Goal: Task Accomplishment & Management: Use online tool/utility

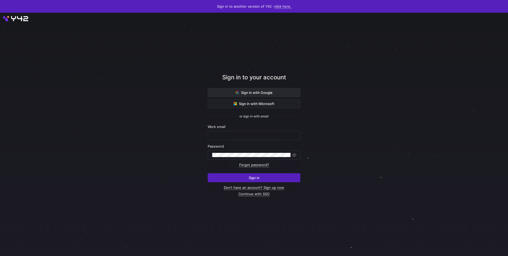
click at [245, 91] on span "Sign in with Google" at bounding box center [254, 93] width 37 height 4
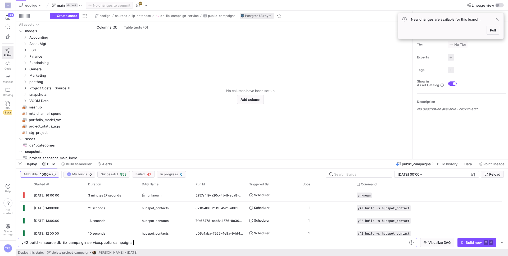
scroll to position [0, 110]
click at [495, 31] on span "Pull" at bounding box center [493, 30] width 6 height 4
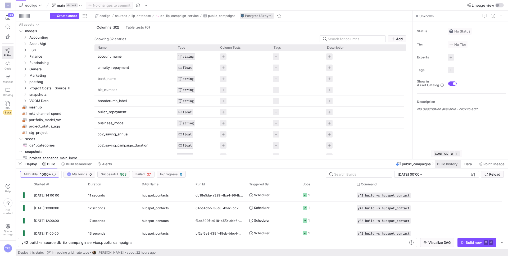
click at [447, 162] on span "Build history" at bounding box center [447, 164] width 20 height 4
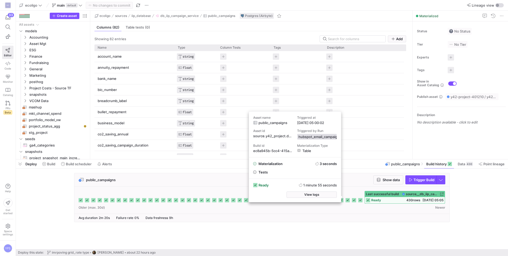
click at [319, 137] on span "hubspot_email_campaigns_event" at bounding box center [326, 137] width 54 height 4
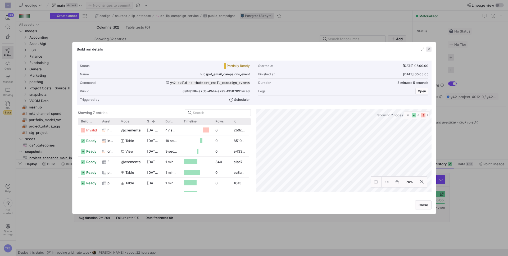
click at [430, 49] on span "button" at bounding box center [428, 49] width 5 height 5
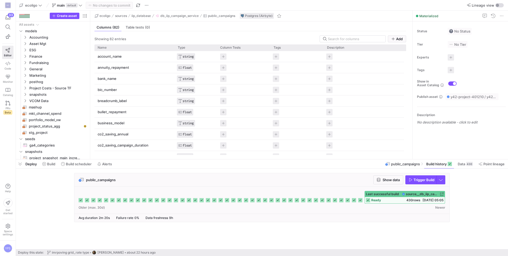
click at [378, 202] on span "ready" at bounding box center [376, 201] width 10 height 4
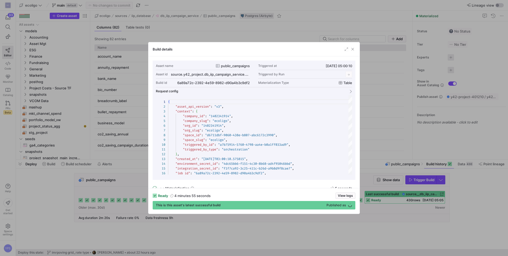
scroll to position [48, 0]
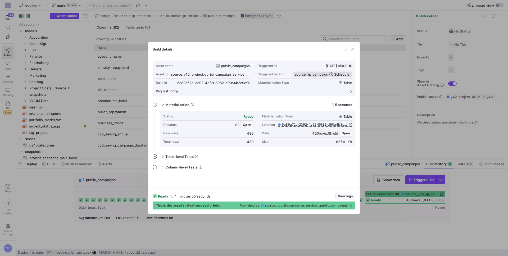
click at [307, 72] on span "source_iip_campaign" at bounding box center [312, 74] width 34 height 4
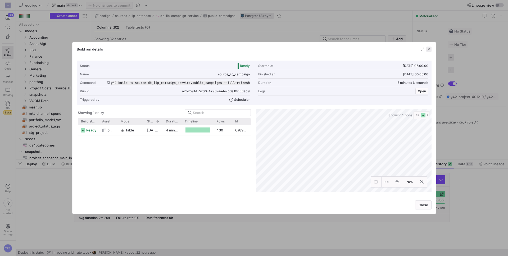
click at [427, 49] on span "button" at bounding box center [428, 49] width 5 height 5
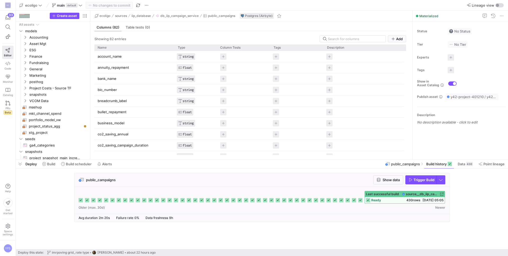
click at [389, 200] on div "ready 430 rows 10.09.25, 05:05" at bounding box center [405, 200] width 80 height 6
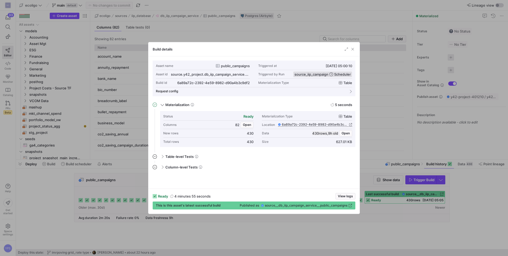
drag, startPoint x: 294, startPoint y: 73, endPoint x: 327, endPoint y: 73, distance: 33.4
click at [327, 73] on button "source_iip_campaign Scheduler" at bounding box center [322, 74] width 59 height 6
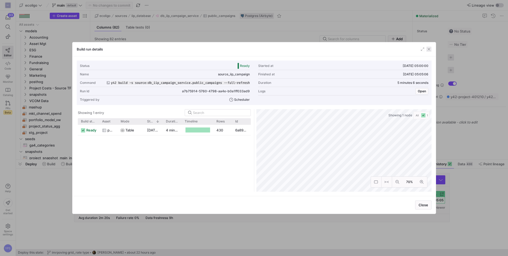
click at [429, 49] on span "button" at bounding box center [428, 49] width 5 height 5
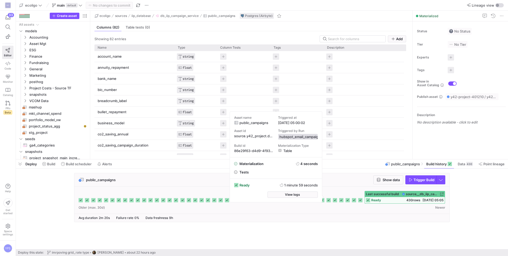
click at [303, 138] on span "hubspot_email_campaigns_event" at bounding box center [307, 137] width 54 height 4
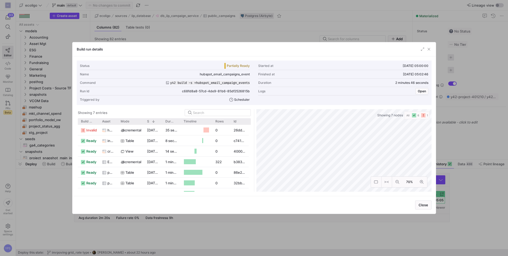
drag, startPoint x: 200, startPoint y: 73, endPoint x: 261, endPoint y: 73, distance: 61.4
click at [261, 73] on div "Status Partially Ready Started at 08.09.25, 05:00:00 Name hubspot_email_campaig…" at bounding box center [254, 83] width 349 height 42
copy div "hubspot_email_campaigns_event Fi"
click at [431, 48] on span "button" at bounding box center [428, 49] width 5 height 5
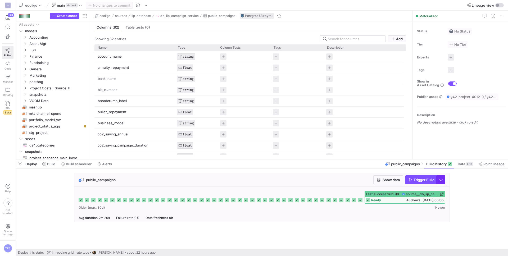
click at [444, 179] on span "button" at bounding box center [441, 180] width 8 height 8
click at [468, 179] on div at bounding box center [254, 128] width 508 height 256
click at [425, 179] on span "Trigger Build" at bounding box center [424, 180] width 21 height 4
click at [396, 198] on div "ready 0 rows 10.09.25, 14:22" at bounding box center [405, 200] width 80 height 6
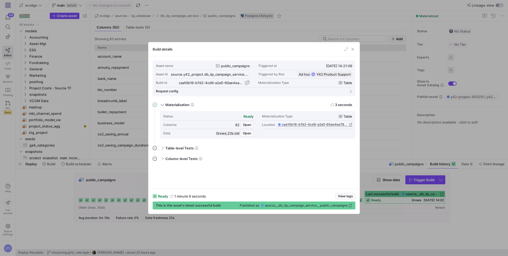
click at [247, 82] on span "button" at bounding box center [247, 82] width 5 height 5
click at [355, 50] on span "button" at bounding box center [352, 49] width 5 height 5
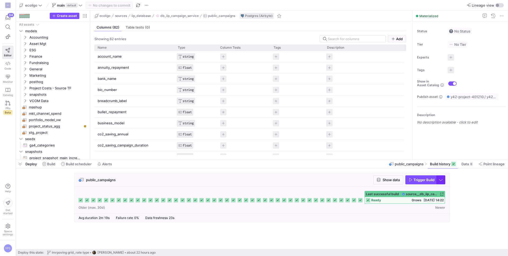
click at [440, 179] on span "button" at bounding box center [441, 180] width 8 height 8
click at [424, 197] on span "Full Refresh Build" at bounding box center [425, 198] width 33 height 4
click at [422, 179] on span "Trigger Build" at bounding box center [424, 180] width 21 height 4
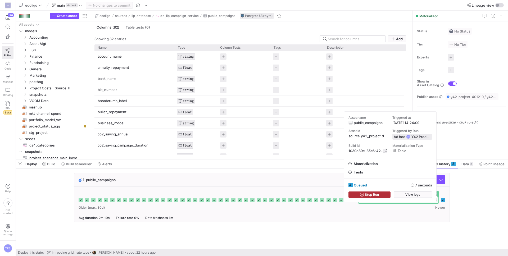
click at [386, 150] on span "button" at bounding box center [385, 151] width 4 height 4
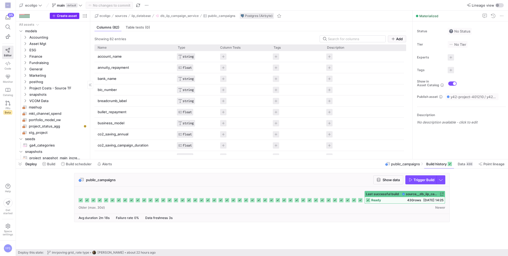
click at [64, 15] on span "Create asset" at bounding box center [67, 16] width 20 height 4
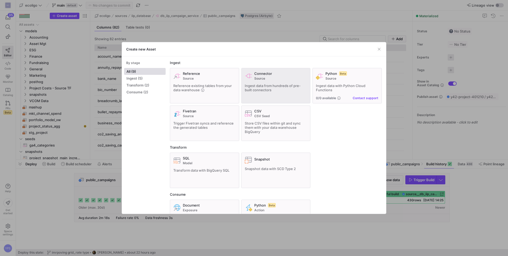
click at [272, 88] on div "Ingest data from hundreds of pre-built connectors" at bounding box center [276, 88] width 62 height 8
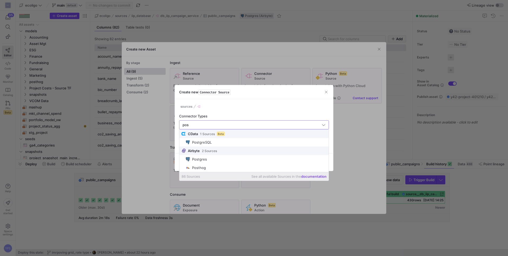
type input "pos"
click at [351, 120] on div at bounding box center [254, 128] width 508 height 256
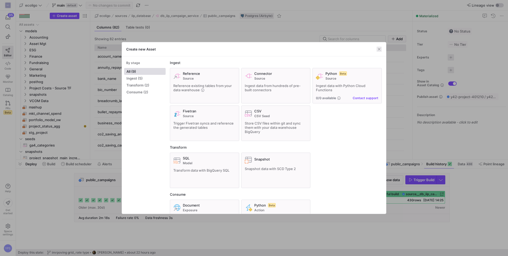
click at [380, 51] on span "button" at bounding box center [379, 49] width 5 height 5
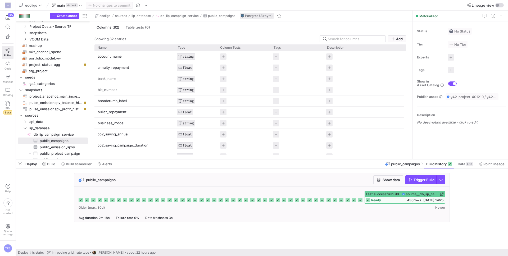
scroll to position [62, 0]
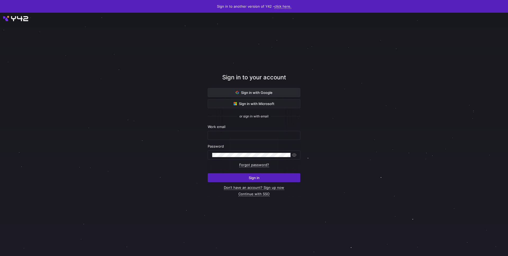
click at [248, 91] on span "Sign in with Google" at bounding box center [254, 93] width 37 height 4
